Goal: Information Seeking & Learning: Learn about a topic

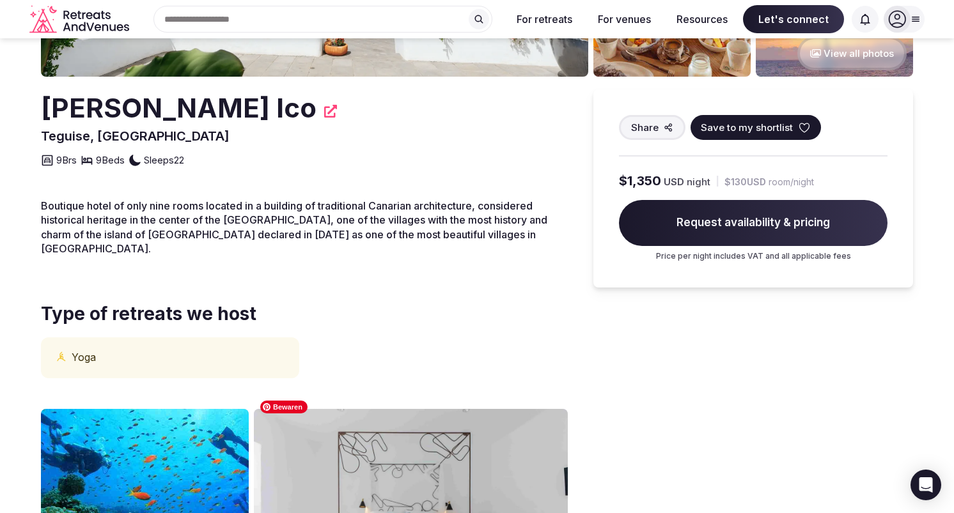
scroll to position [121, 0]
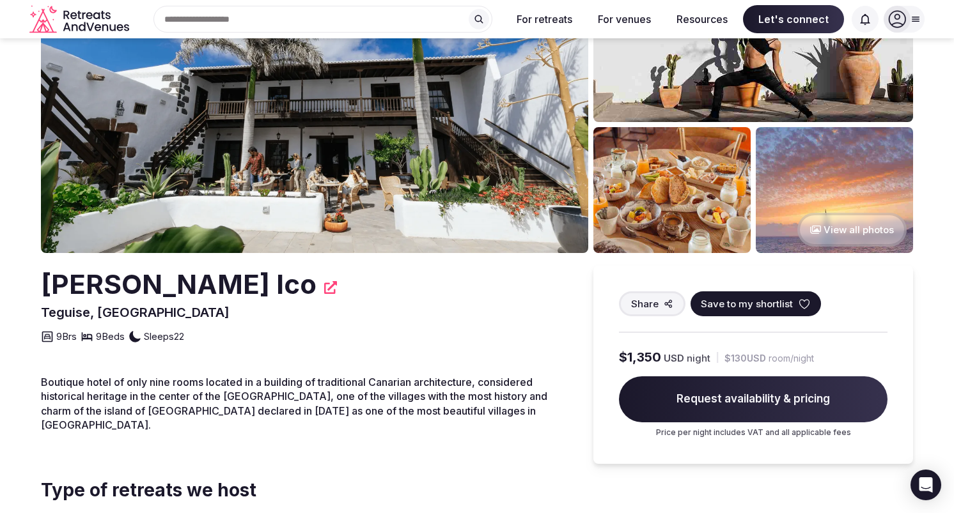
click at [456, 150] on img at bounding box center [314, 98] width 547 height 310
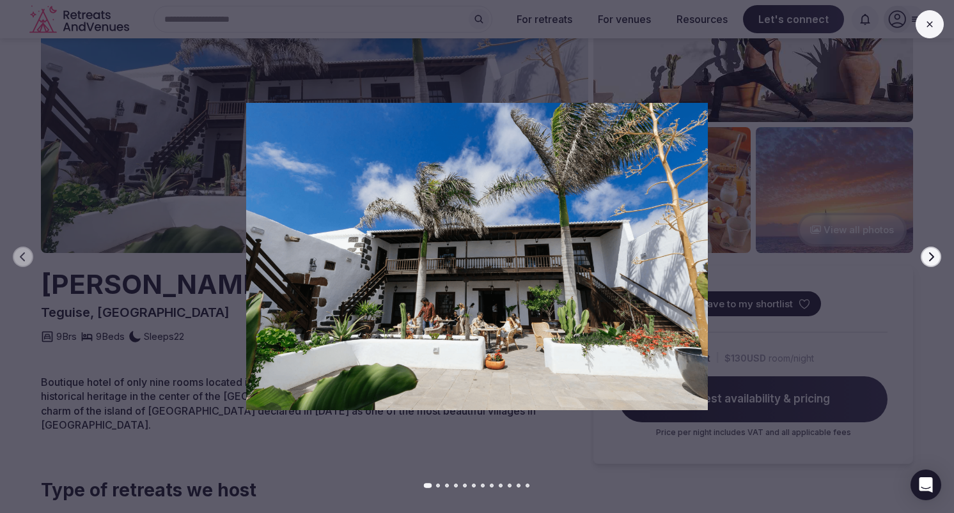
click at [935, 256] on icon "button" at bounding box center [931, 257] width 10 height 10
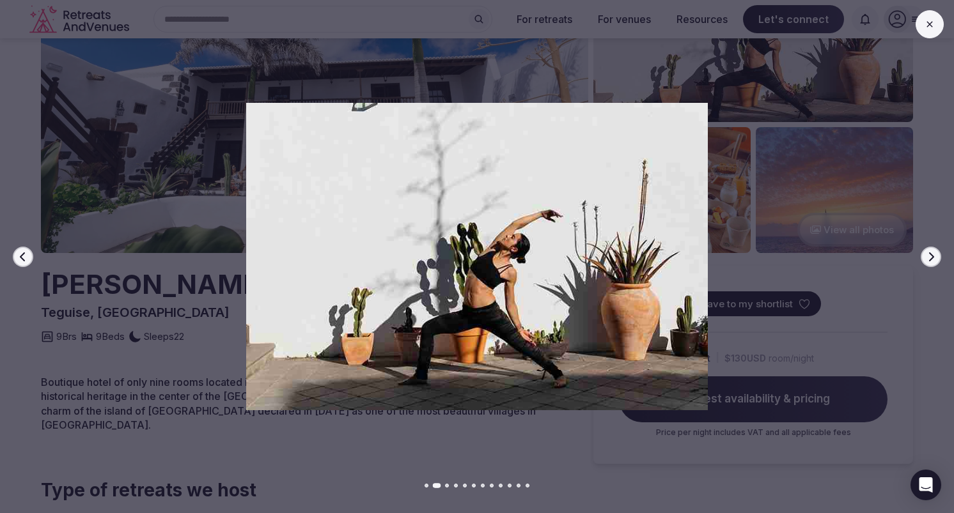
click at [935, 256] on icon "button" at bounding box center [931, 257] width 10 height 10
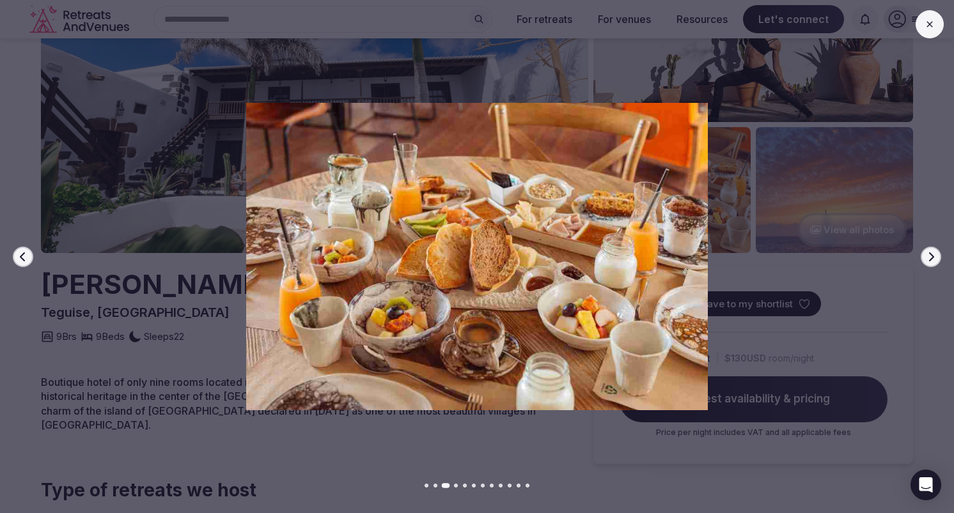
click at [935, 256] on icon "button" at bounding box center [931, 257] width 10 height 10
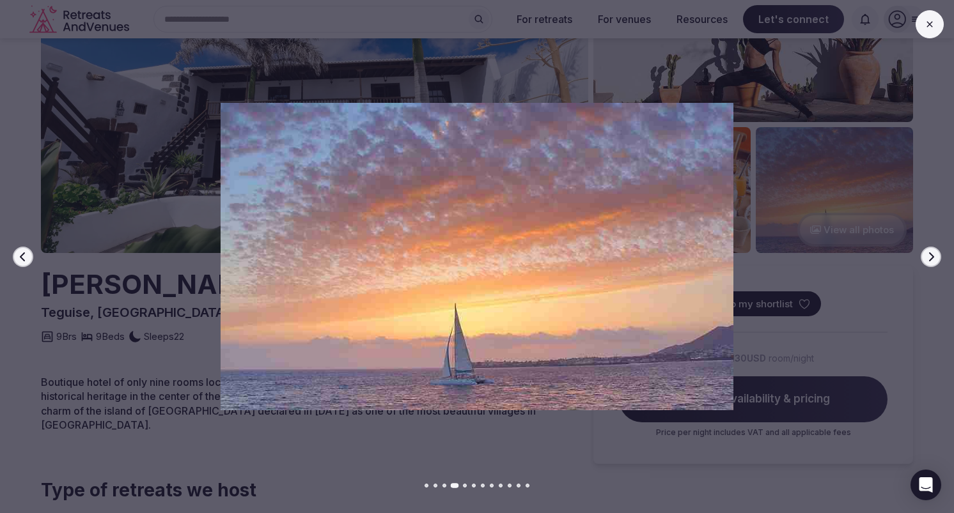
click at [935, 256] on icon "button" at bounding box center [931, 257] width 10 height 10
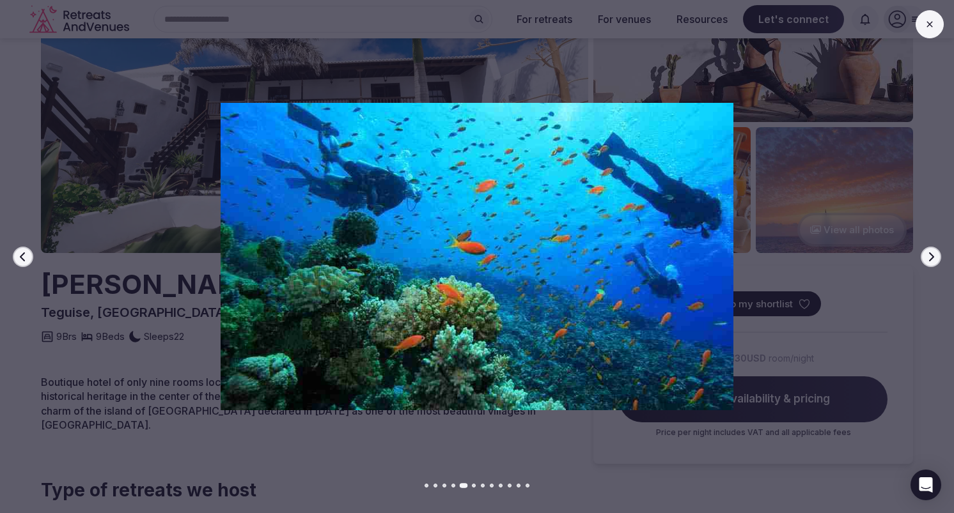
click at [935, 256] on icon "button" at bounding box center [931, 257] width 10 height 10
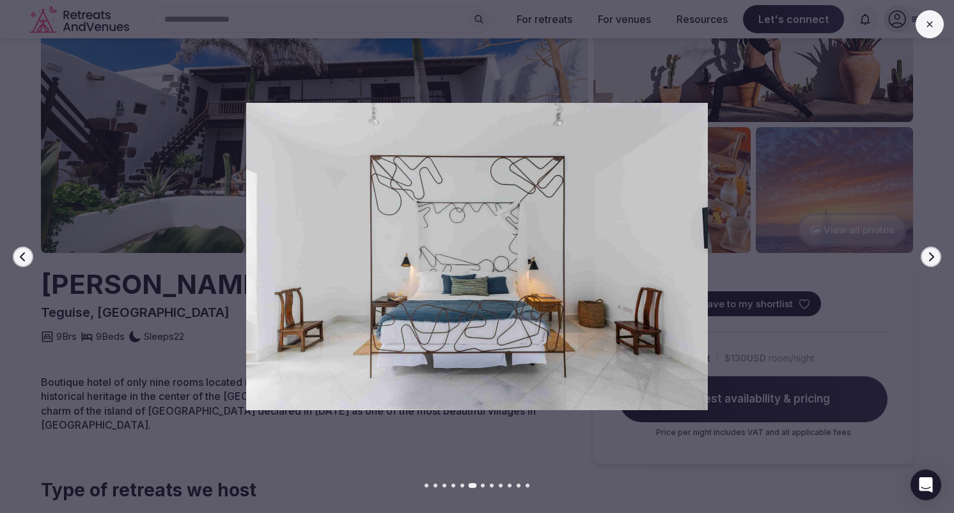
click at [935, 256] on icon "button" at bounding box center [931, 257] width 10 height 10
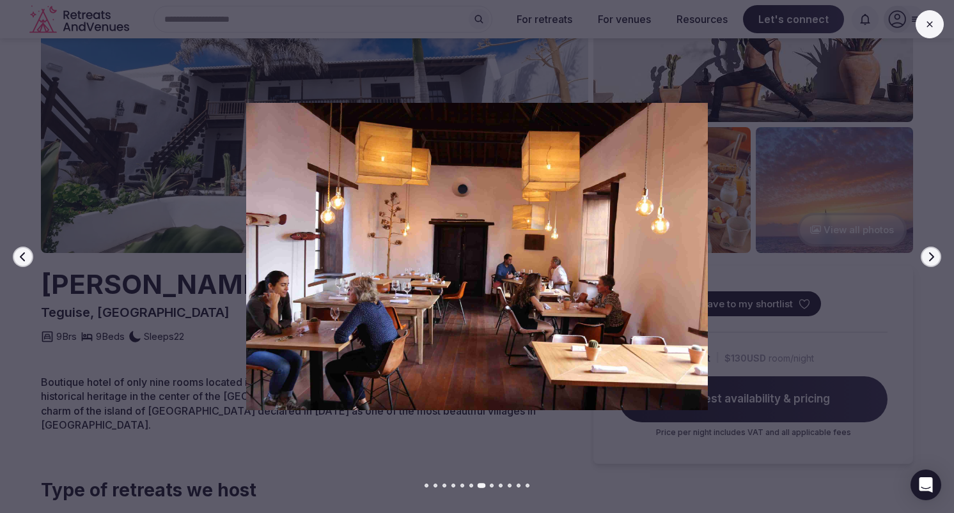
click at [935, 256] on icon "button" at bounding box center [931, 257] width 10 height 10
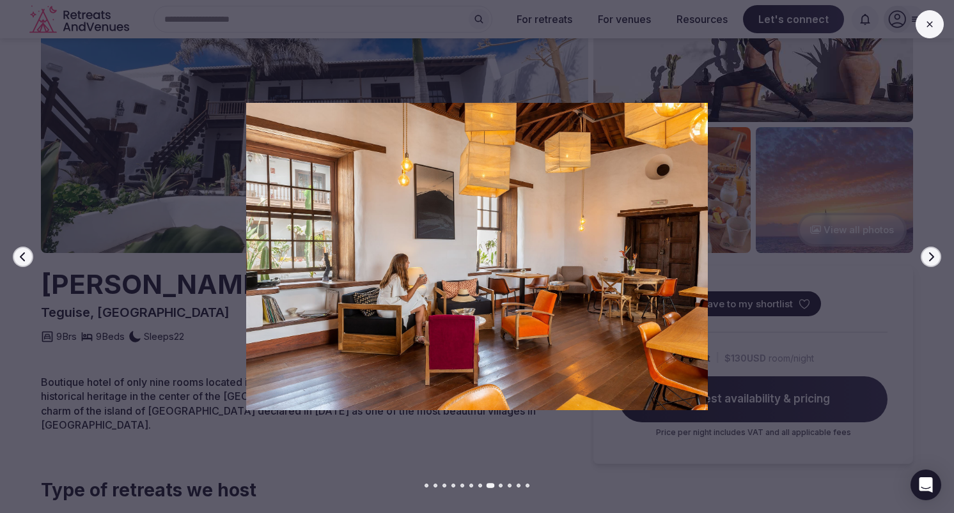
click at [935, 256] on icon "button" at bounding box center [931, 257] width 10 height 10
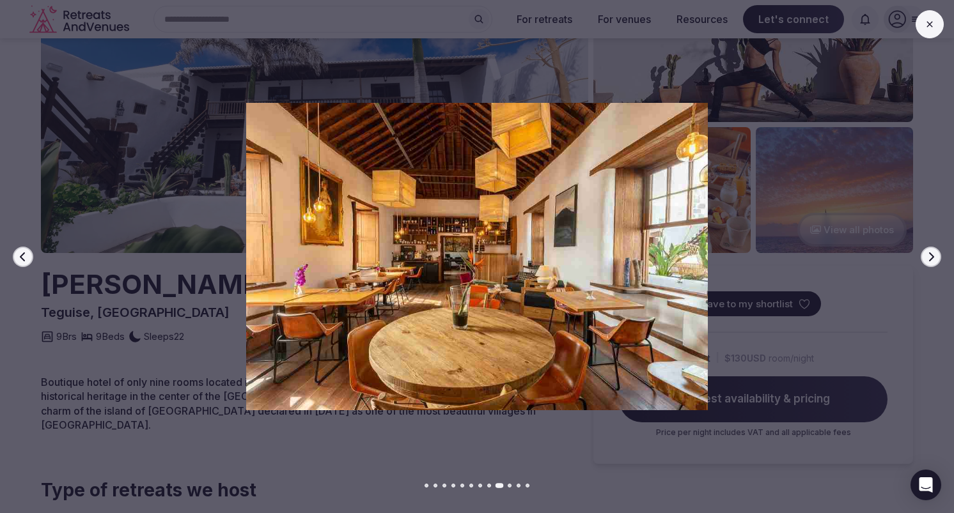
click at [935, 256] on icon "button" at bounding box center [931, 257] width 10 height 10
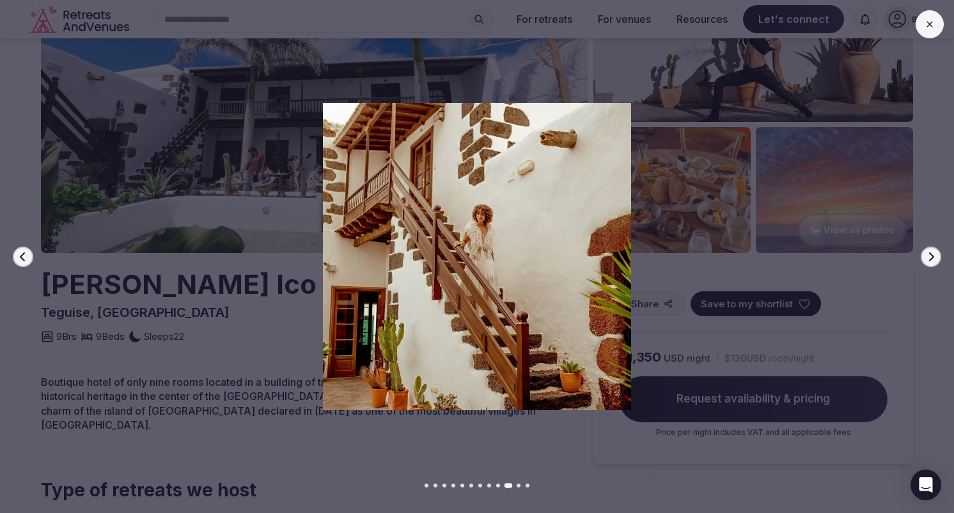
click at [935, 256] on icon "button" at bounding box center [931, 257] width 10 height 10
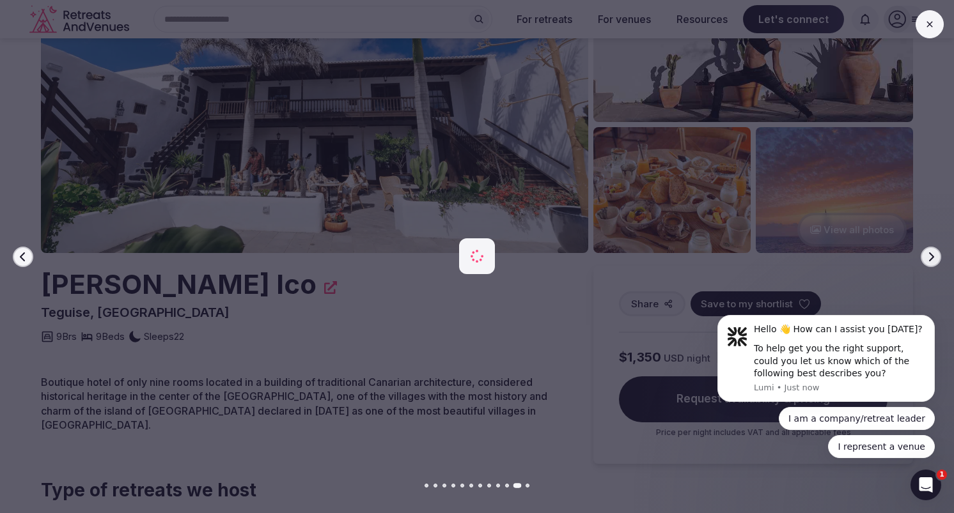
scroll to position [0, 0]
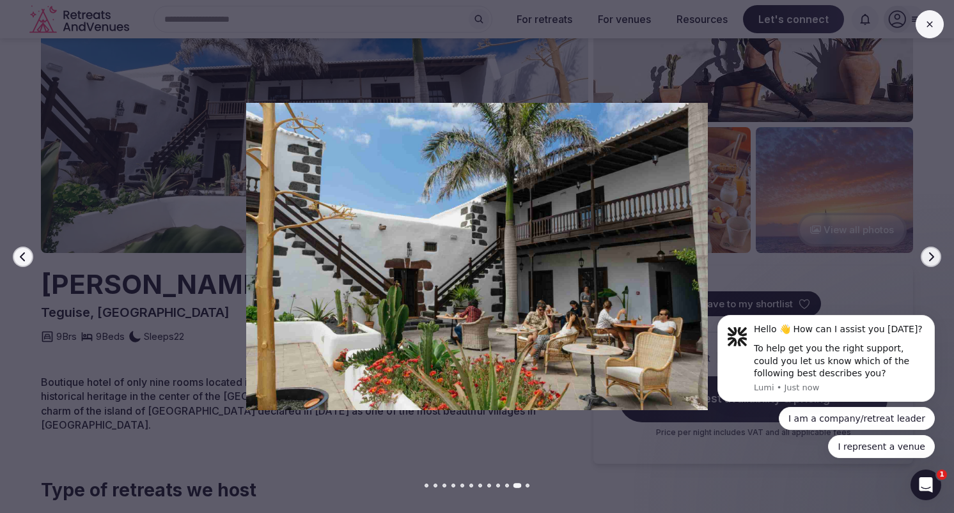
click at [928, 256] on body "Hello 👋 How can I assist you [DATE]? To help get you the right support, could y…" at bounding box center [826, 362] width 246 height 223
click at [928, 256] on body "Hello 👋 How can I assist you [DATE]? To help get you the right support, could y…" at bounding box center [826, 362] width 246 height 224
click at [892, 283] on body "Hello 👋 How can I assist you [DATE]? To help get you the right support, could y…" at bounding box center [826, 362] width 246 height 224
click at [933, 14] on button at bounding box center [930, 24] width 28 height 28
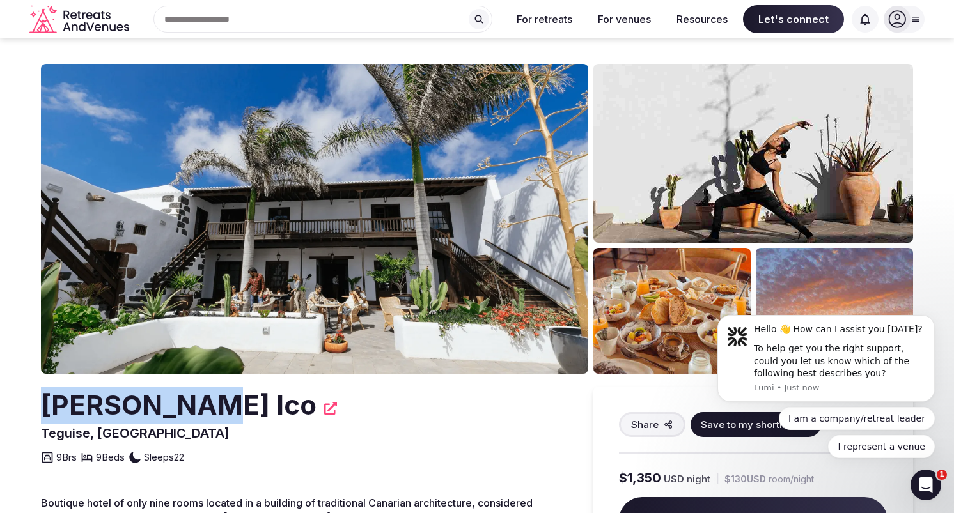
drag, startPoint x: 185, startPoint y: 407, endPoint x: 44, endPoint y: 405, distance: 140.7
click at [44, 405] on div "[PERSON_NAME] Ico" at bounding box center [304, 406] width 527 height 38
copy h2 "[PERSON_NAME] Ico"
